Goal: Information Seeking & Learning: Find specific page/section

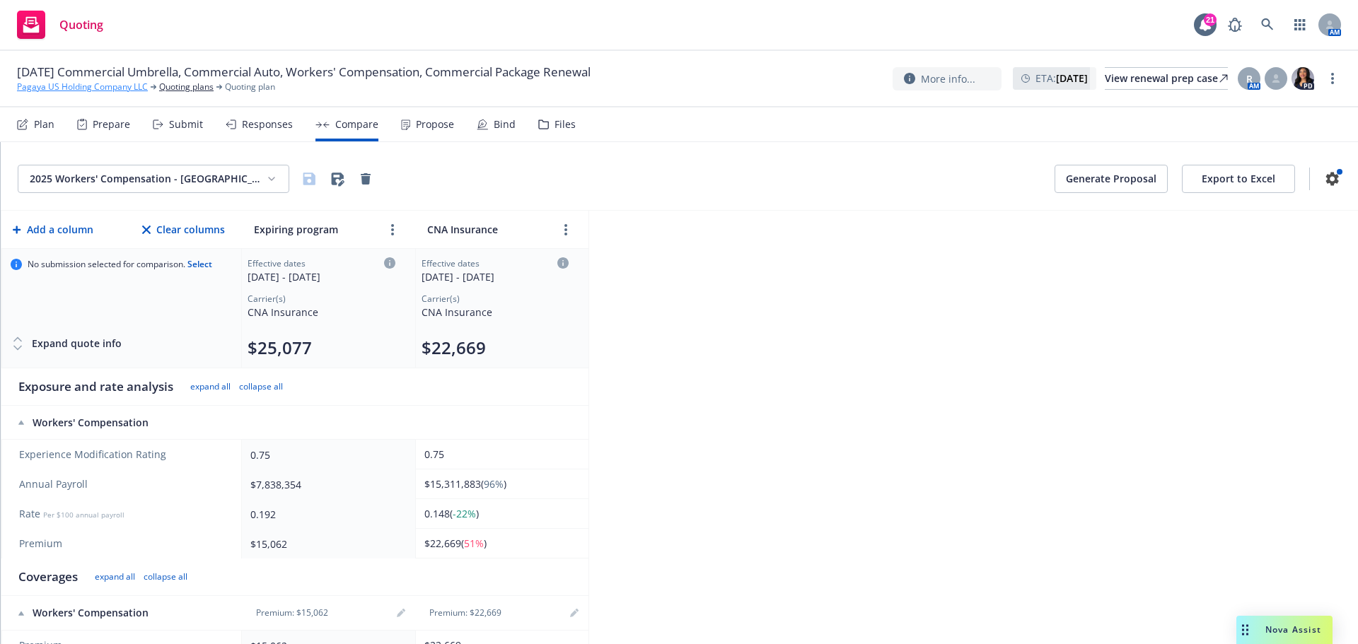
click at [115, 86] on link "Pagaya US Holding Company LLC" at bounding box center [82, 87] width 131 height 13
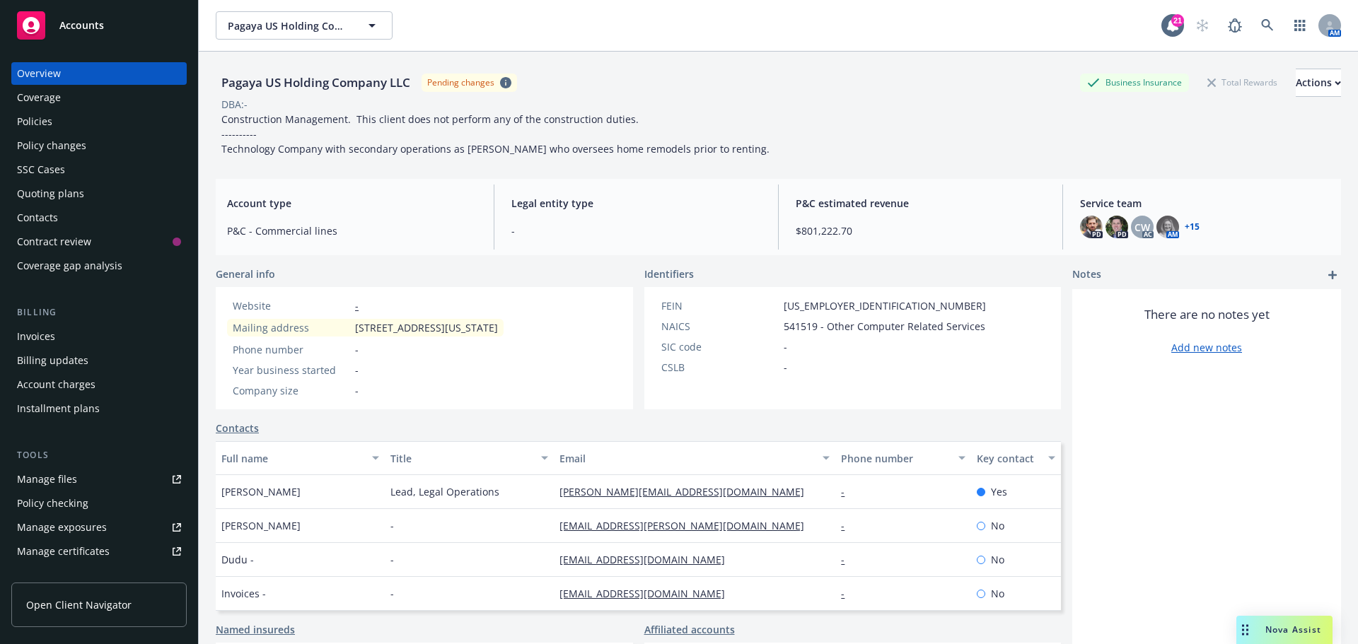
click at [57, 140] on div "Policy changes" at bounding box center [51, 145] width 69 height 23
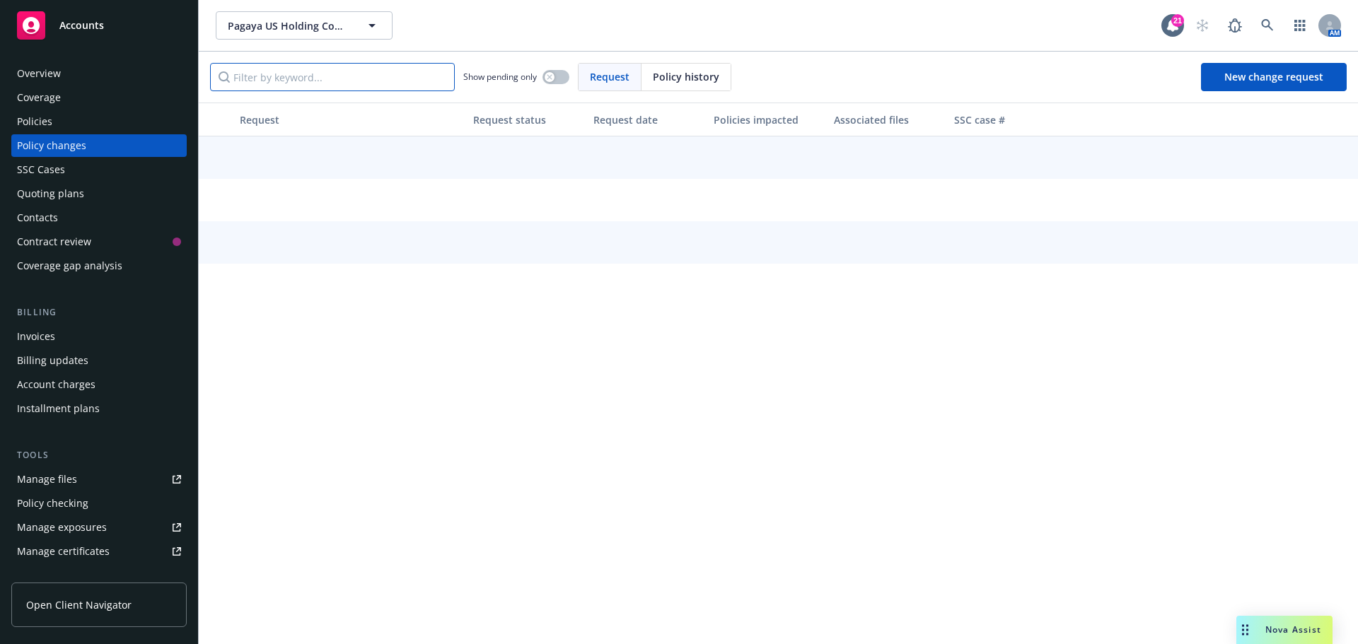
click at [281, 71] on input "Filter by keyword..." at bounding box center [332, 77] width 245 height 28
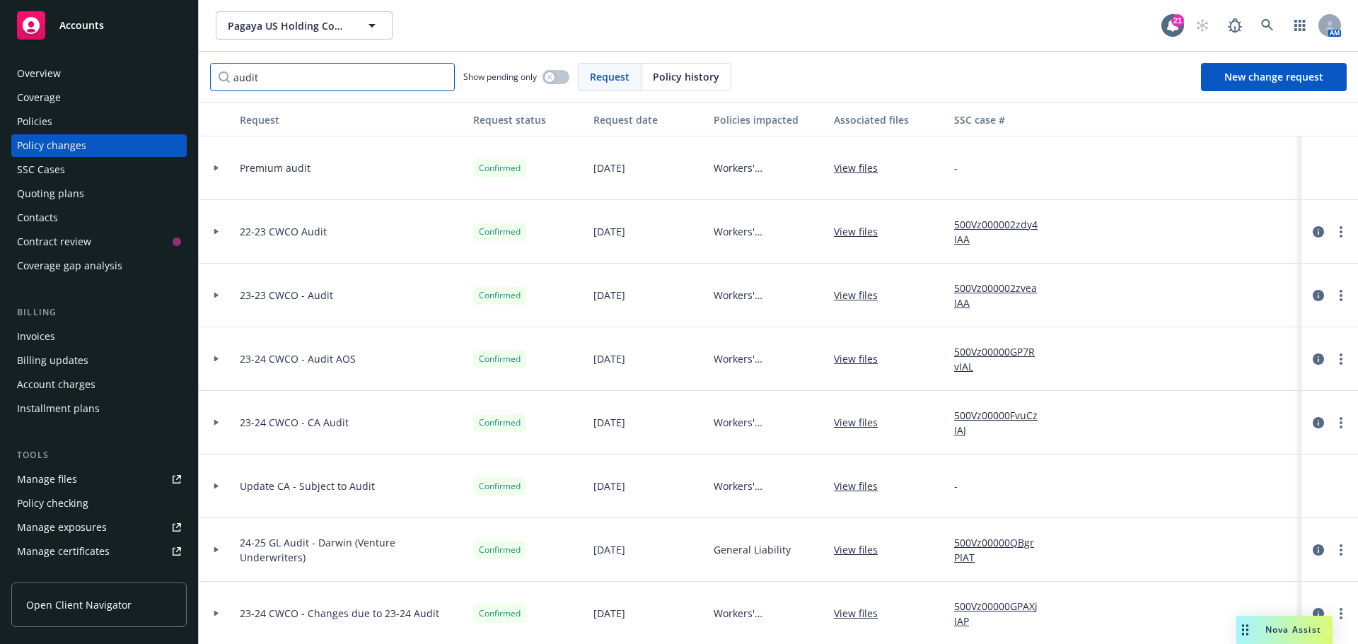
type input "audit"
click at [213, 167] on div at bounding box center [216, 167] width 24 height 5
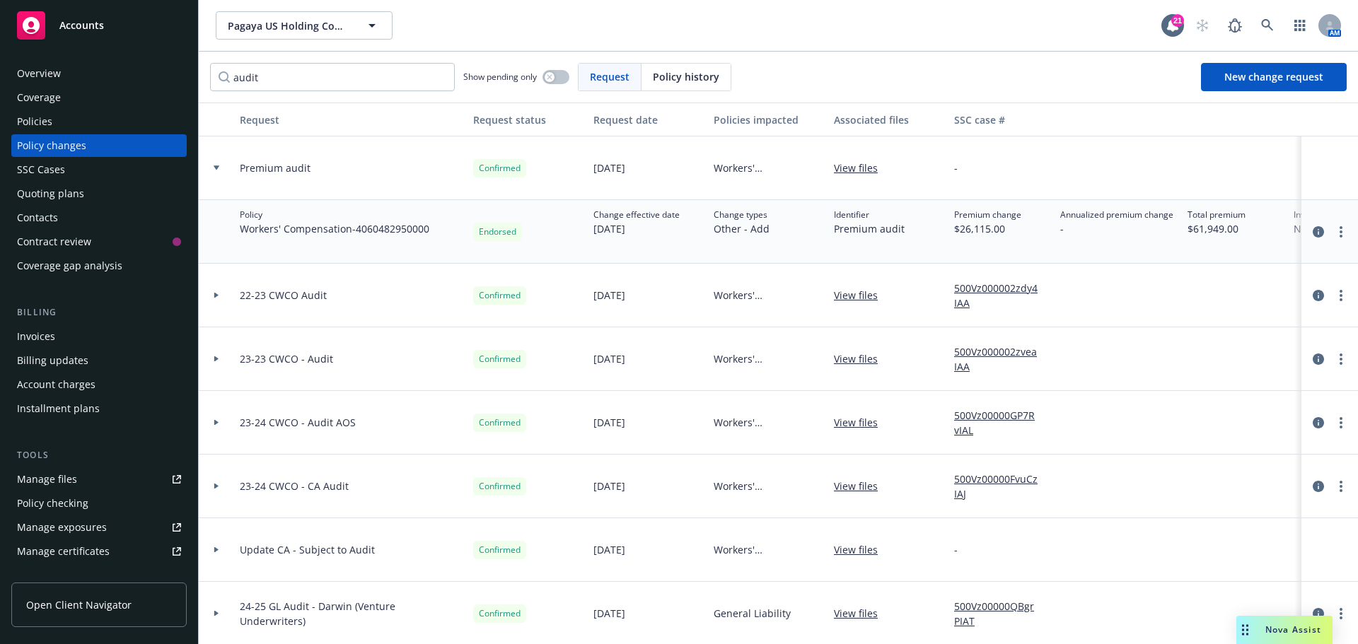
click at [859, 167] on link "View files" at bounding box center [861, 168] width 55 height 15
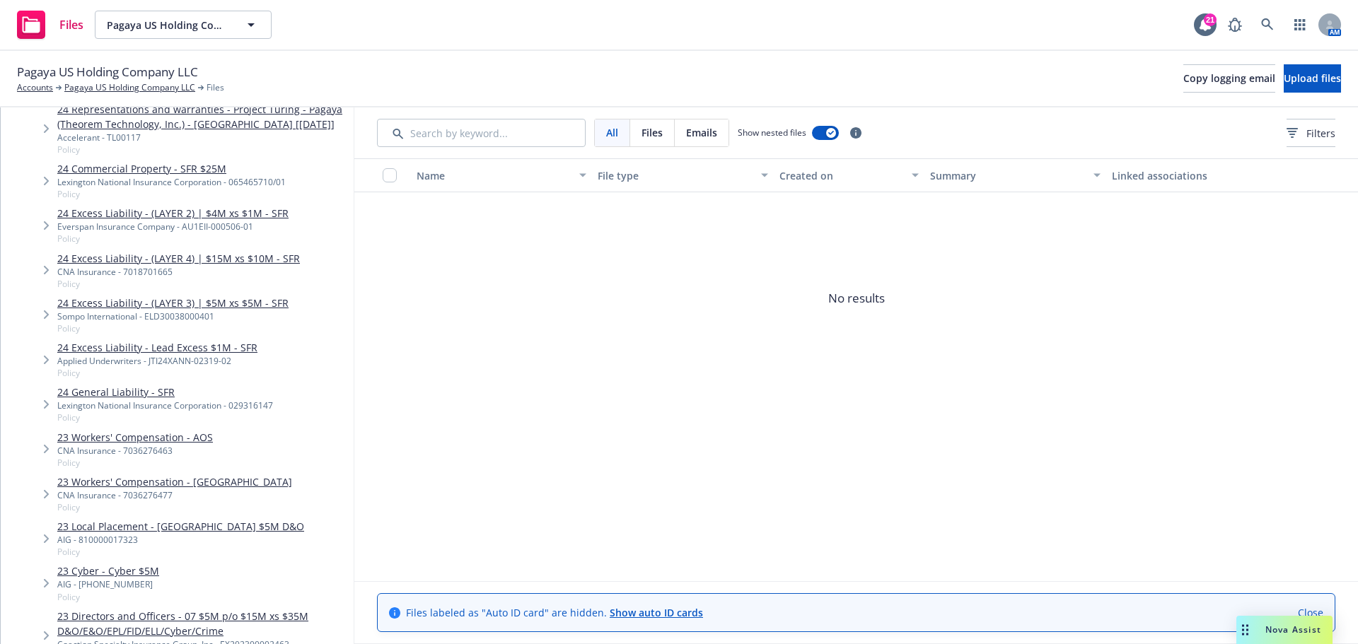
scroll to position [2475, 0]
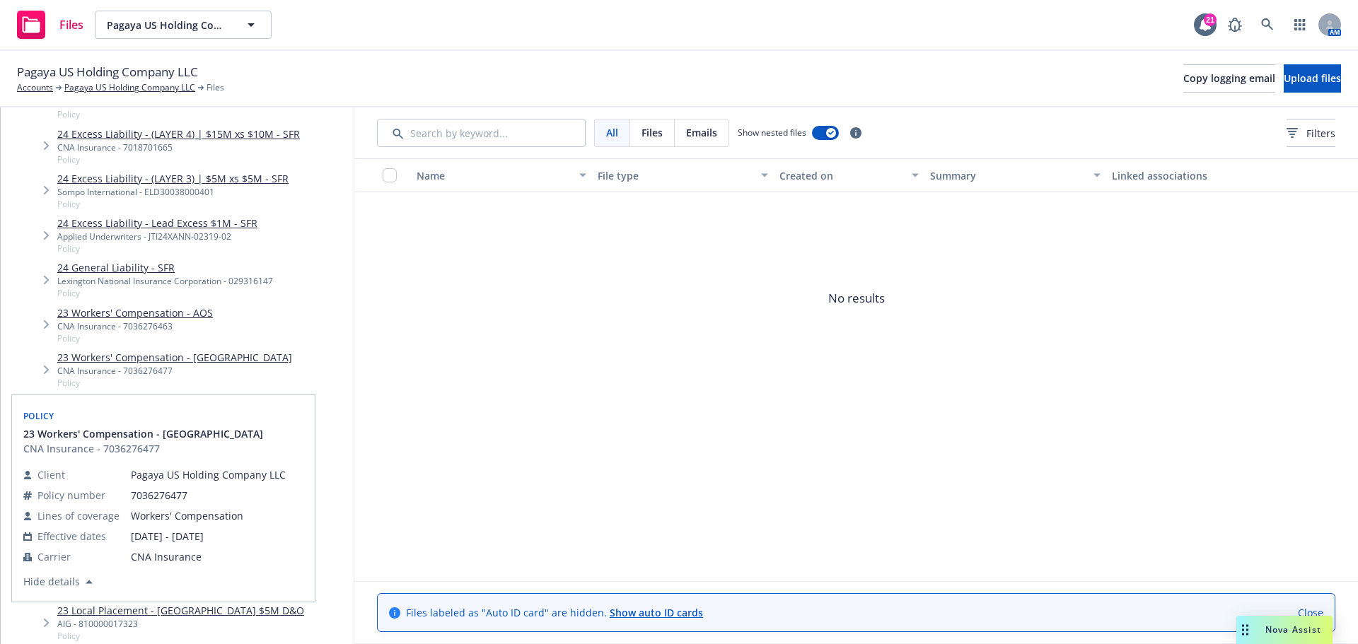
click at [142, 356] on link "23 Workers' Compensation - [GEOGRAPHIC_DATA]" at bounding box center [174, 357] width 235 height 15
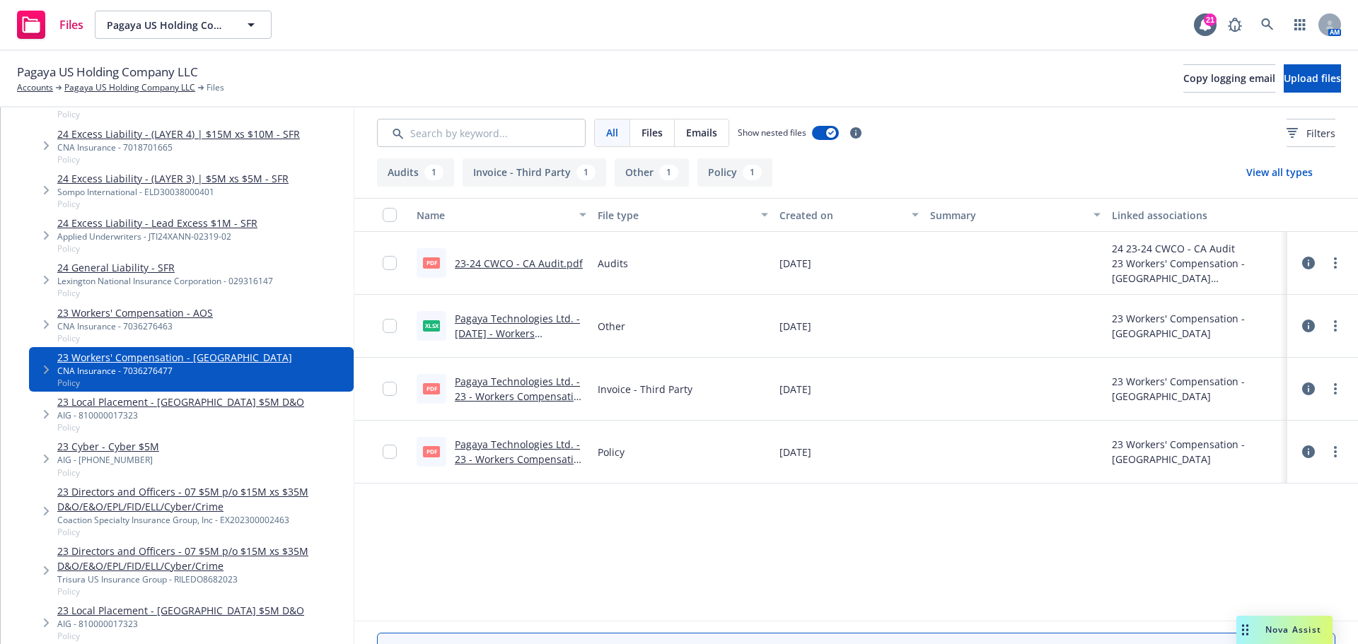
click at [190, 310] on link "23 Workers' Compensation - AOS" at bounding box center [135, 312] width 156 height 15
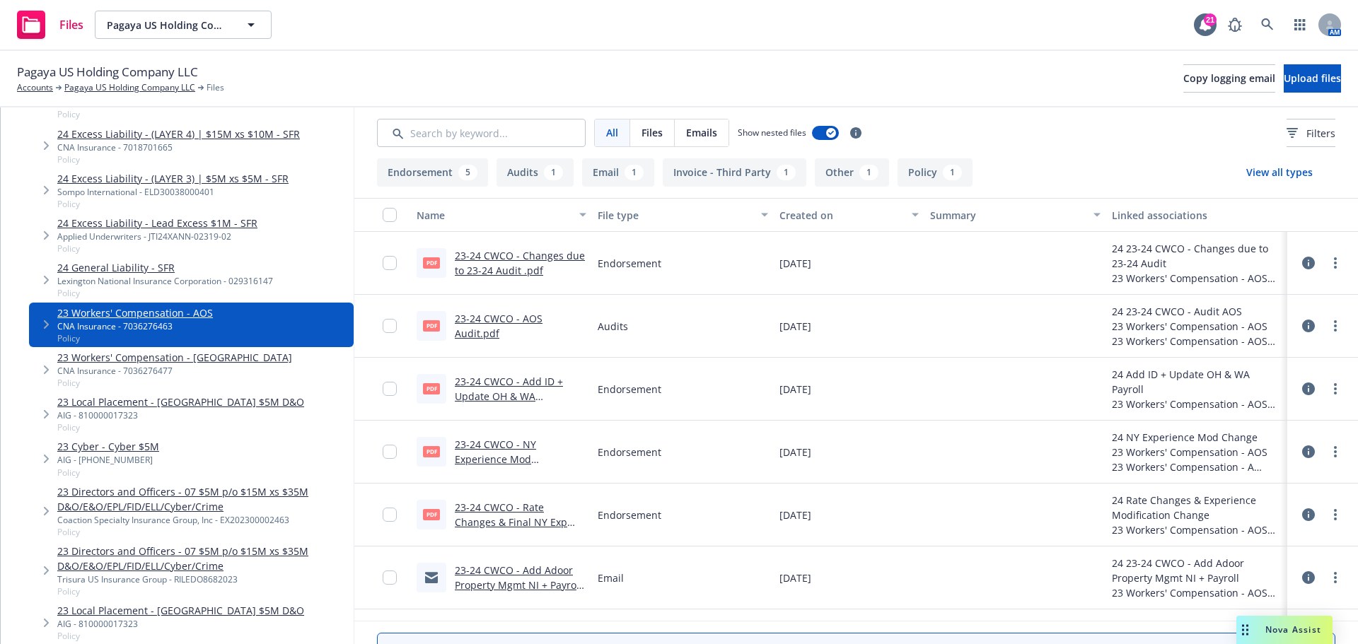
click at [502, 264] on link "23-24 CWCO - Changes due to 23-24 Audit .pdf" at bounding box center [520, 263] width 130 height 28
